Goal: Task Accomplishment & Management: Use online tool/utility

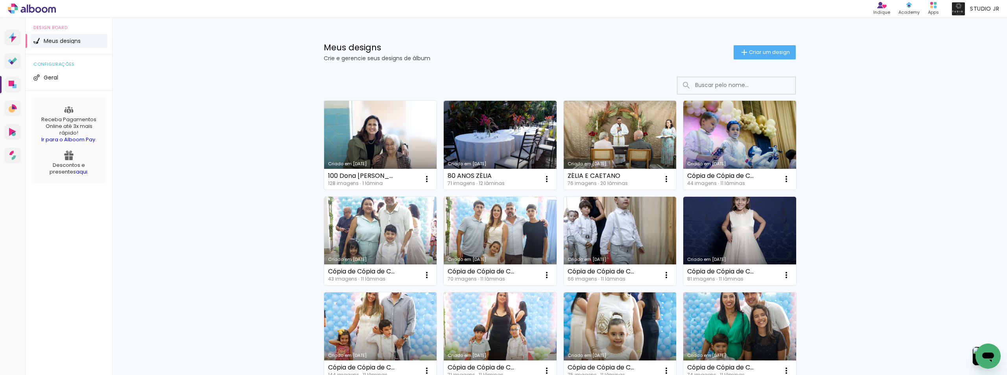
click at [371, 151] on link "Criado em [DATE]" at bounding box center [380, 145] width 113 height 89
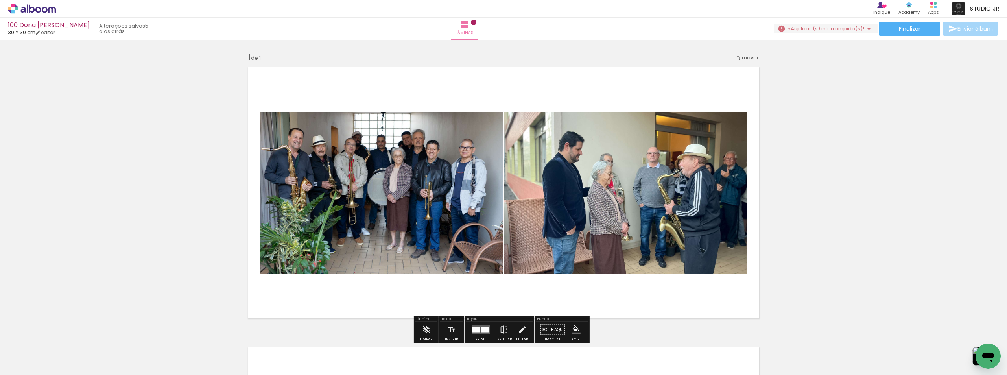
click at [839, 30] on span "upload(s) interrompido(s)!" at bounding box center [830, 28] width 70 height 7
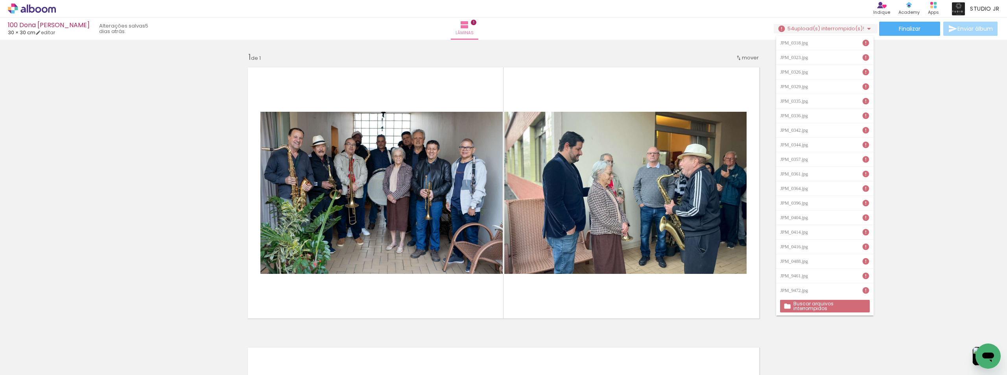
click at [0, 0] on slot "Buscar arquivos interrompidos" at bounding box center [0, 0] width 0 height 0
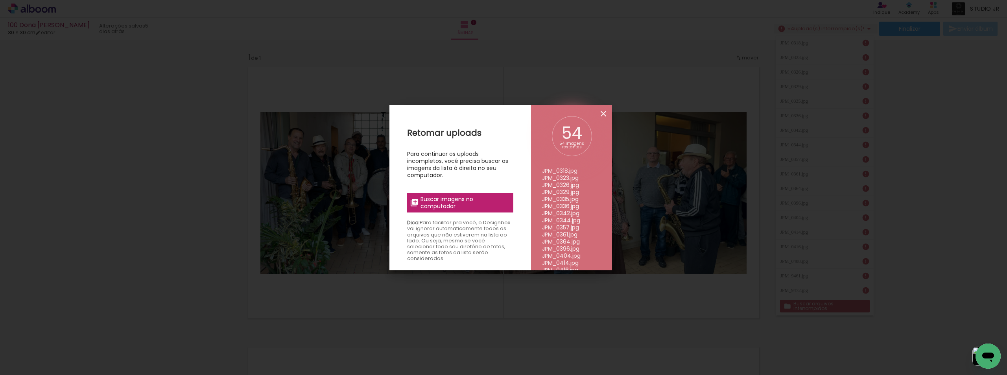
click at [605, 112] on iron-icon at bounding box center [603, 113] width 9 height 9
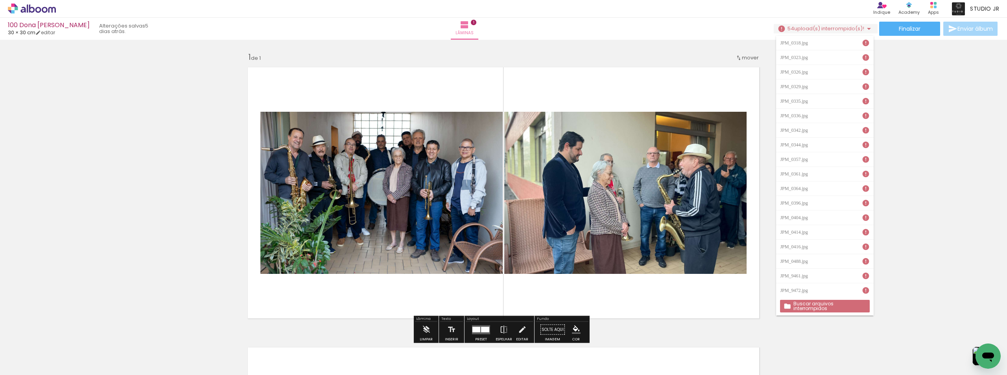
click at [0, 0] on slot "Buscar arquivos interrompidos" at bounding box center [0, 0] width 0 height 0
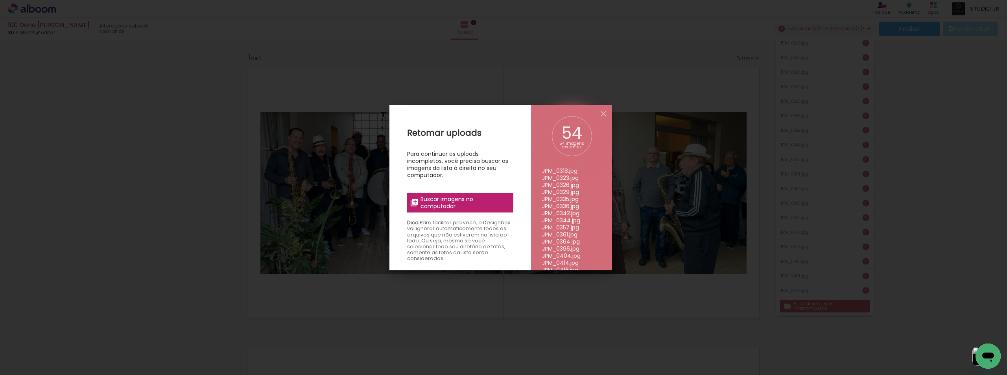
click at [489, 200] on span "Buscar imagens no computador" at bounding box center [465, 203] width 88 height 14
click at [0, 0] on input "file" at bounding box center [0, 0] width 0 height 0
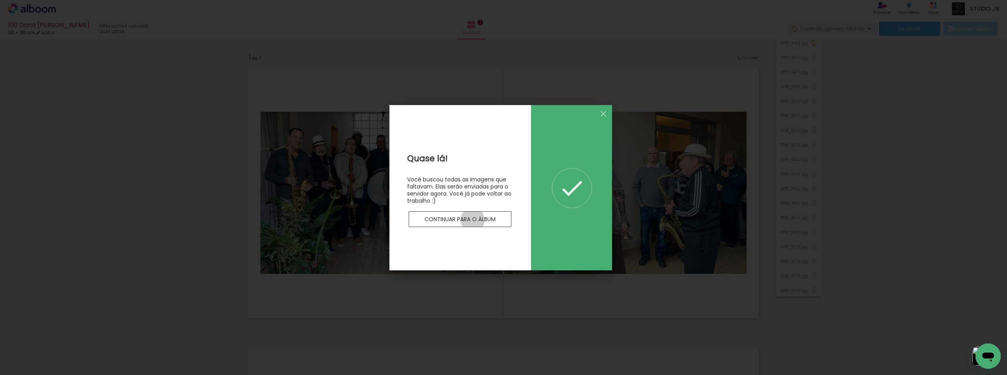
click at [0, 0] on slot "Continuar para o álbum" at bounding box center [0, 0] width 0 height 0
